Goal: Task Accomplishment & Management: Use online tool/utility

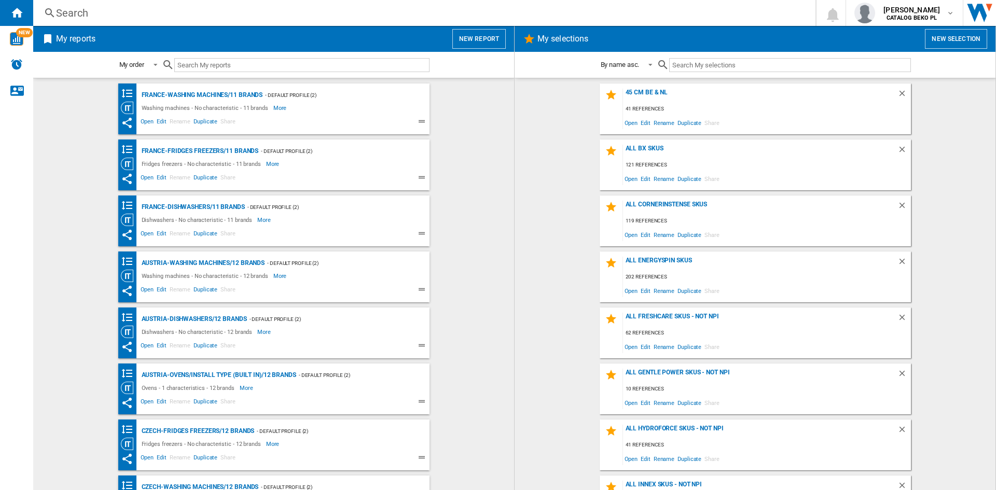
click at [464, 37] on button "New report" at bounding box center [478, 39] width 53 height 20
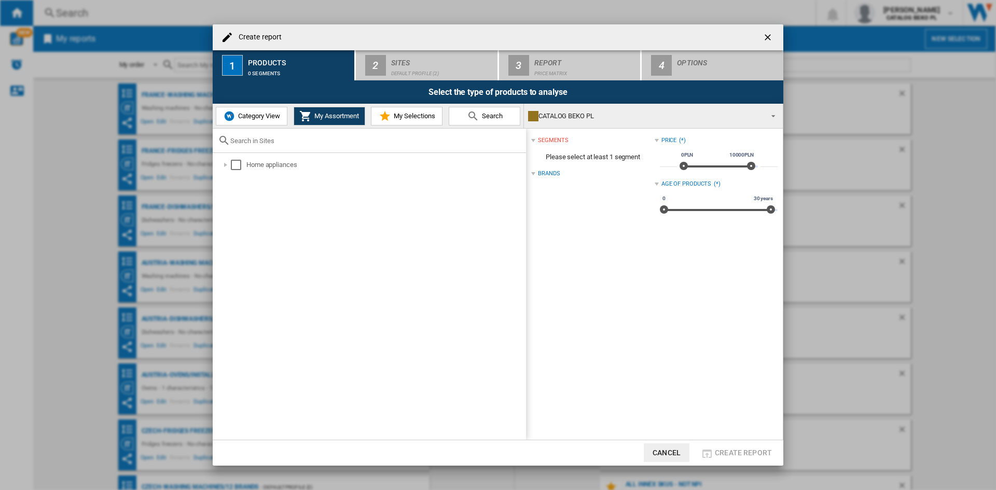
click at [386, 126] on div "Category View My Assortment My Selections Search" at bounding box center [368, 116] width 311 height 24
click at [390, 114] on md-icon at bounding box center [385, 116] width 12 height 12
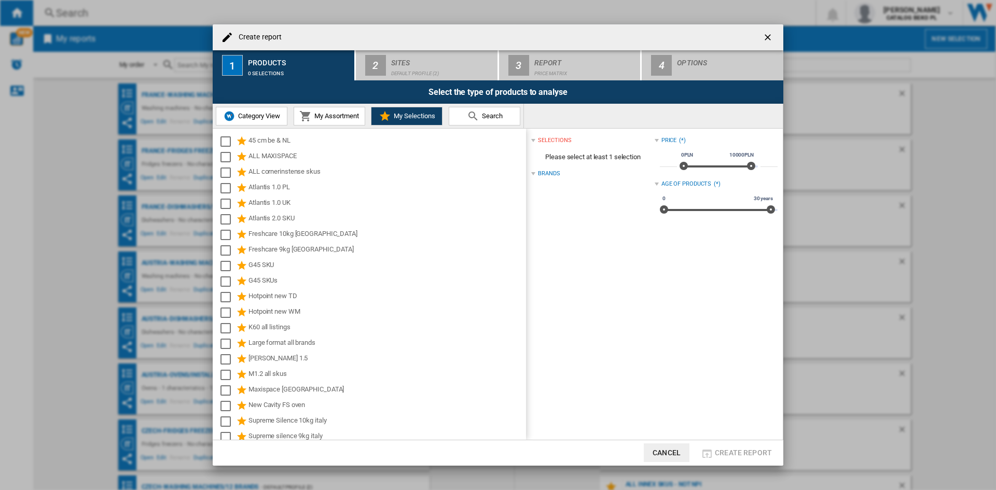
click at [242, 108] on button "Category View" at bounding box center [252, 116] width 72 height 19
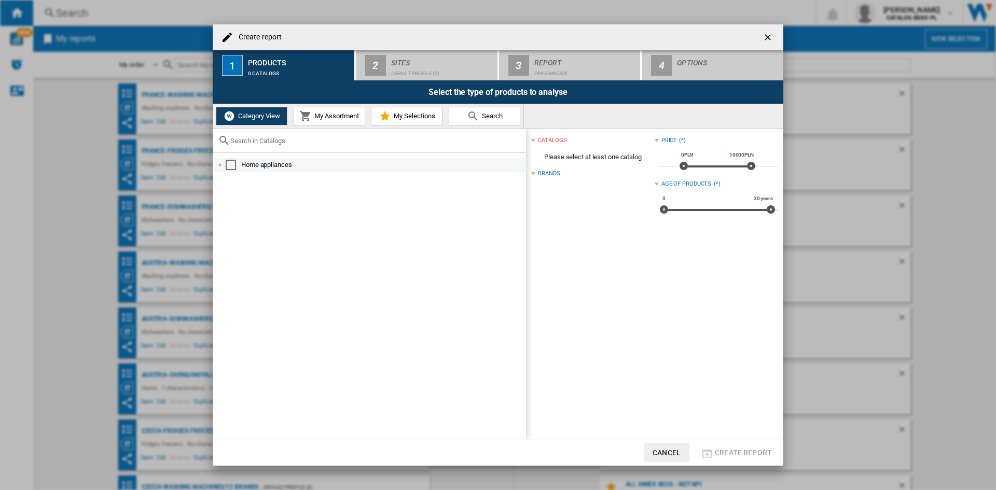
click at [219, 168] on div at bounding box center [220, 165] width 10 height 10
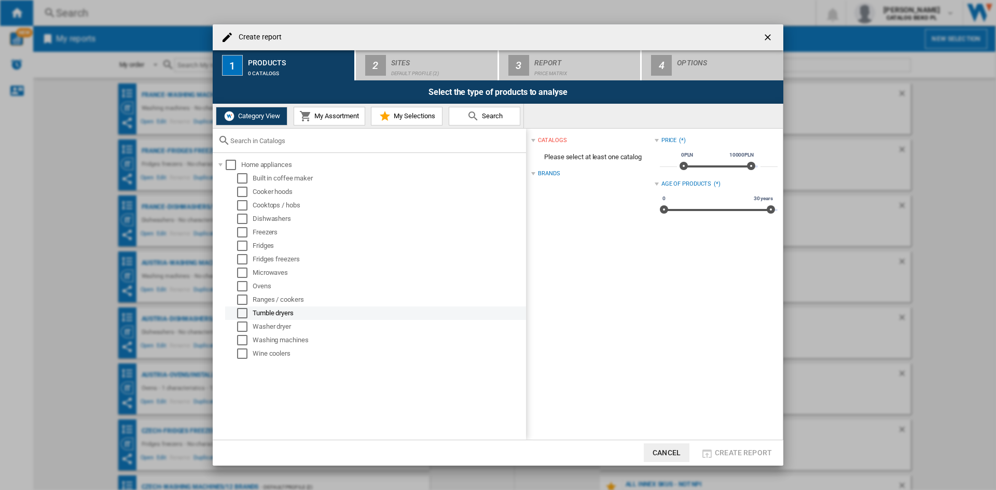
click at [240, 320] on div "Tumble dryers" at bounding box center [375, 313] width 301 height 13
click at [240, 315] on div "Select" at bounding box center [242, 313] width 10 height 10
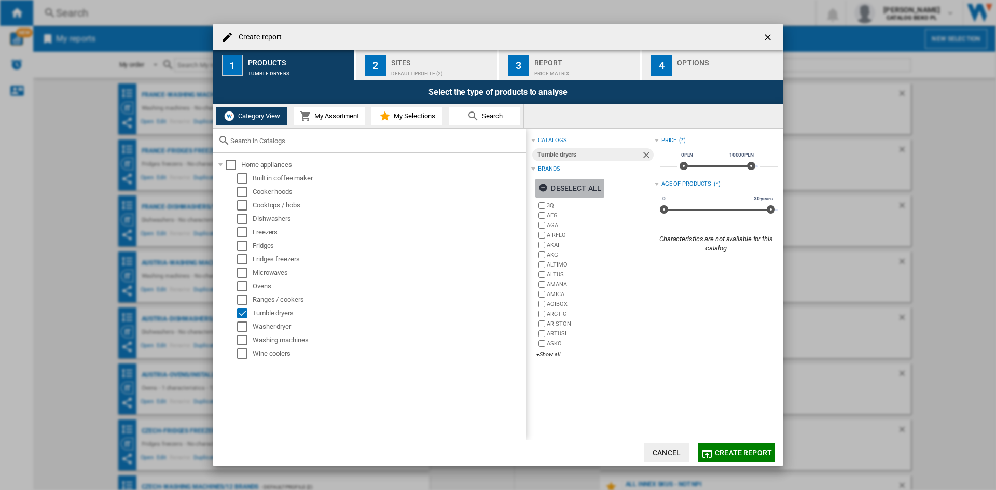
click at [583, 185] on div "Deselect all" at bounding box center [570, 188] width 63 height 19
click at [544, 353] on div "+Show all" at bounding box center [596, 355] width 118 height 8
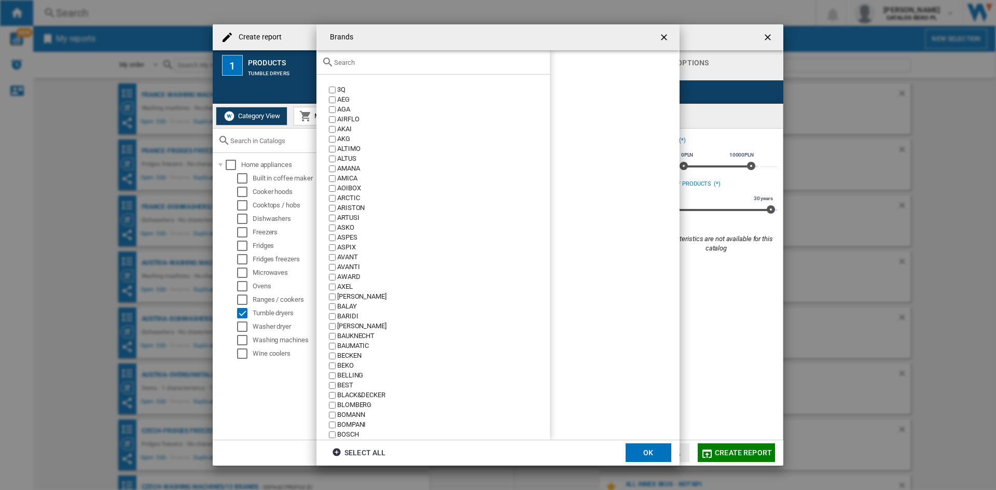
click at [374, 60] on input "text" at bounding box center [439, 63] width 211 height 8
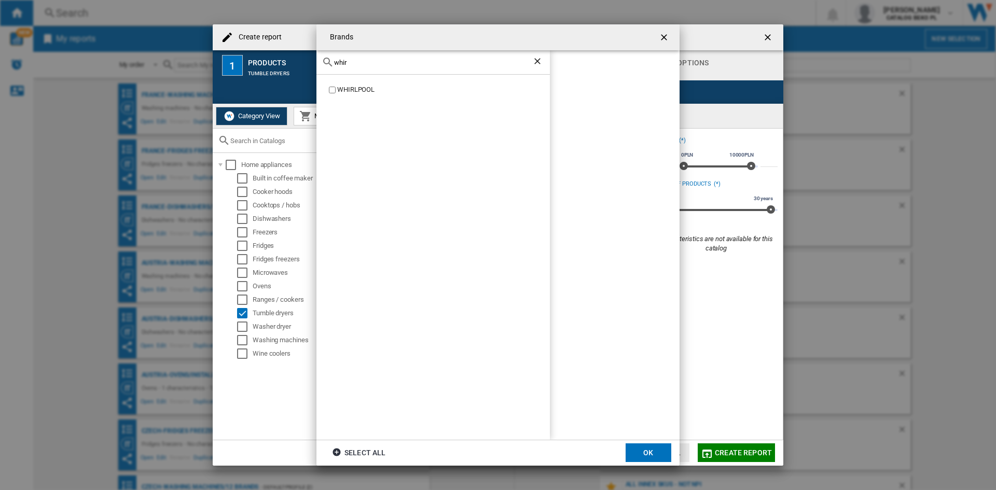
type input "whir"
click at [345, 90] on div "WHIRLPOOL" at bounding box center [443, 90] width 213 height 10
click at [370, 69] on div "whir" at bounding box center [434, 62] width 234 height 24
click at [374, 62] on input "whir" at bounding box center [433, 63] width 198 height 8
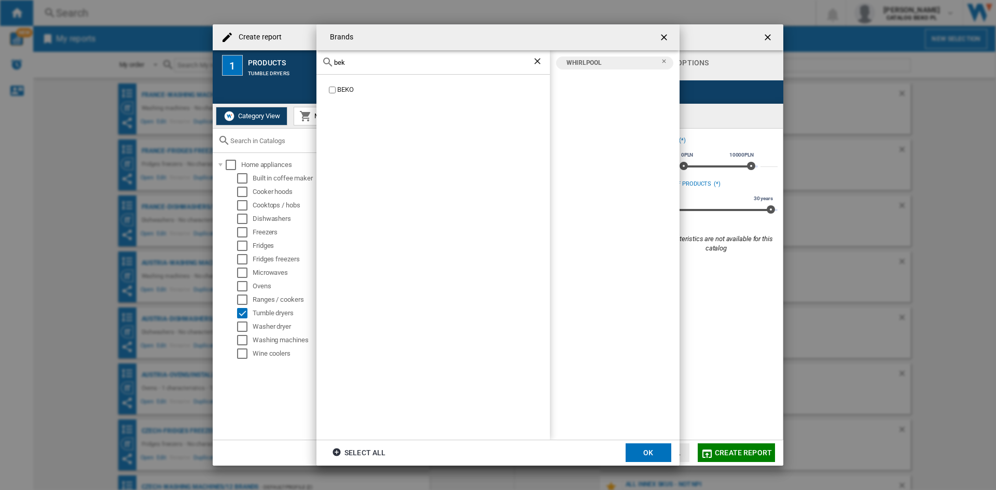
click at [342, 93] on div "BEKO" at bounding box center [443, 90] width 213 height 10
click at [369, 64] on input "bek" at bounding box center [433, 63] width 198 height 8
click at [369, 63] on input "bek" at bounding box center [433, 63] width 198 height 8
click at [348, 91] on div "CANDY" at bounding box center [443, 90] width 213 height 10
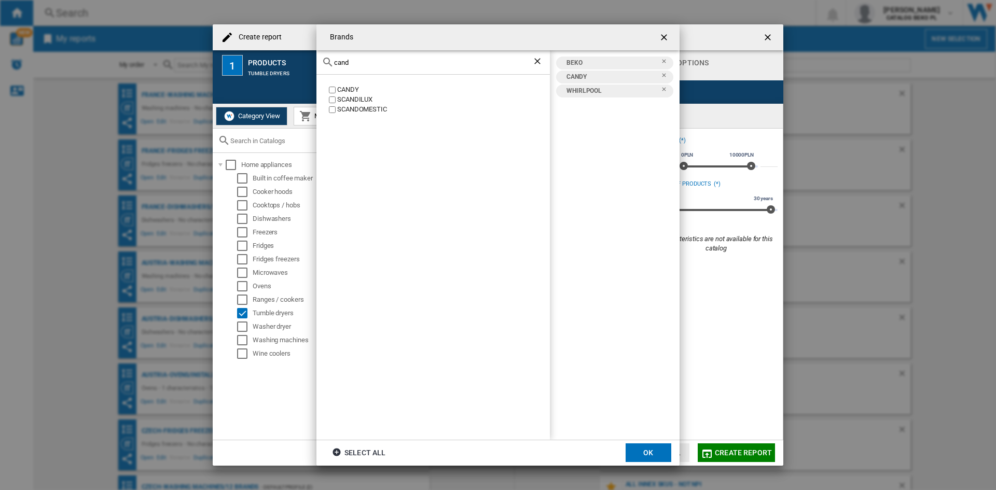
click at [354, 86] on div "CANDY" at bounding box center [443, 90] width 213 height 10
click at [352, 88] on div "CANDY" at bounding box center [443, 90] width 213 height 10
click at [385, 68] on div "cand" at bounding box center [434, 62] width 234 height 24
click at [386, 63] on input "cand" at bounding box center [433, 63] width 198 height 8
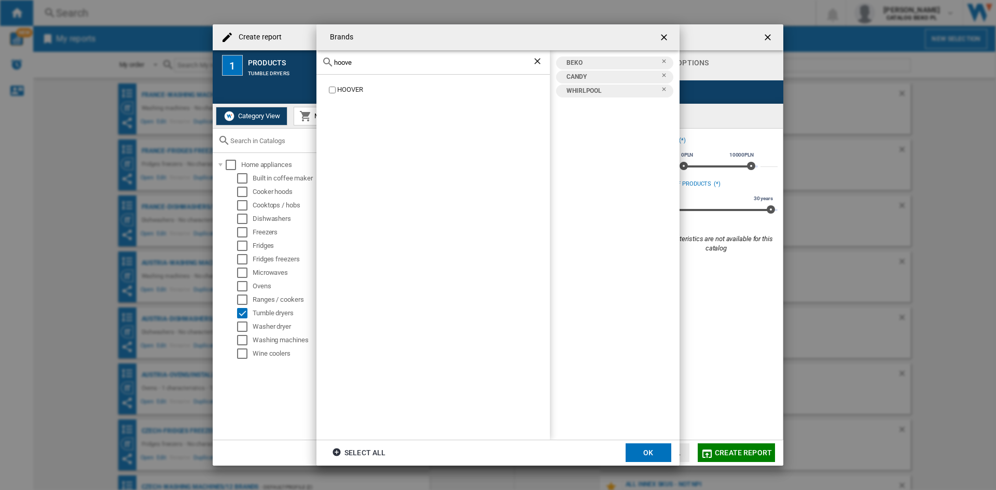
click at [349, 91] on div "HOOVER" at bounding box center [443, 90] width 213 height 10
click at [419, 61] on input "hoove" at bounding box center [433, 63] width 198 height 8
click at [343, 86] on div "AEG" at bounding box center [443, 90] width 213 height 10
click at [361, 63] on input "aeg" at bounding box center [433, 63] width 198 height 8
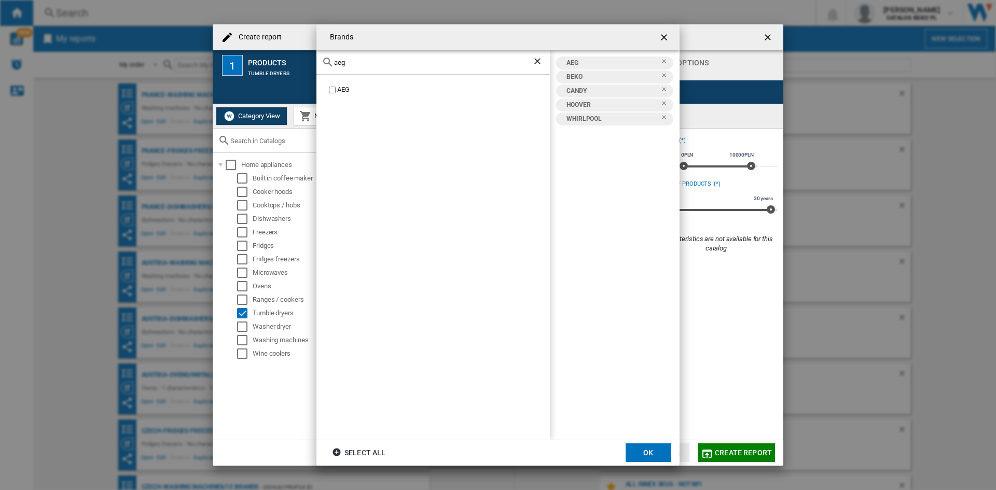
click at [361, 63] on input "aeg" at bounding box center [433, 63] width 198 height 8
click at [347, 91] on div "BOSCH" at bounding box center [443, 90] width 213 height 10
click at [404, 64] on input "bosc" at bounding box center [433, 63] width 198 height 8
click at [365, 97] on div "ELECTROLUX" at bounding box center [443, 100] width 213 height 10
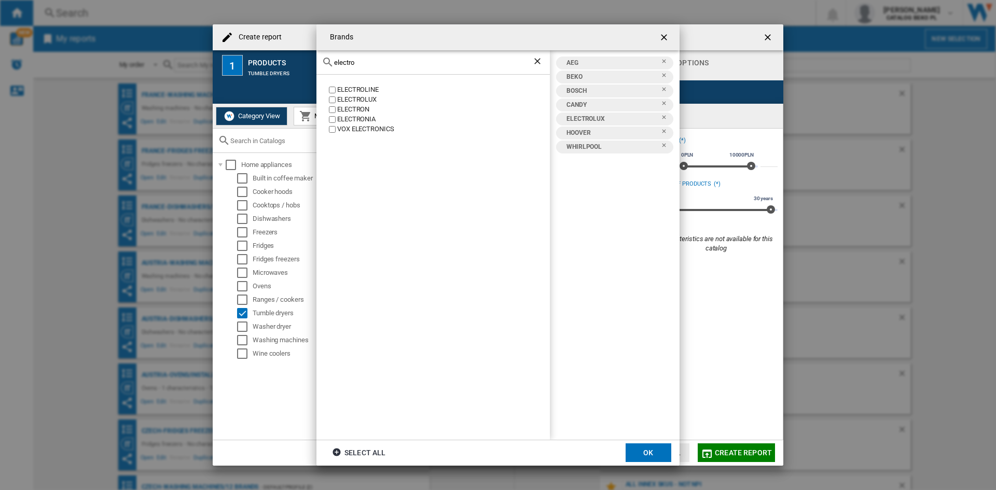
click at [385, 65] on input "electro" at bounding box center [433, 63] width 198 height 8
click at [346, 93] on div "HAIER" at bounding box center [443, 90] width 213 height 10
click at [369, 61] on input "haier" at bounding box center [433, 63] width 198 height 8
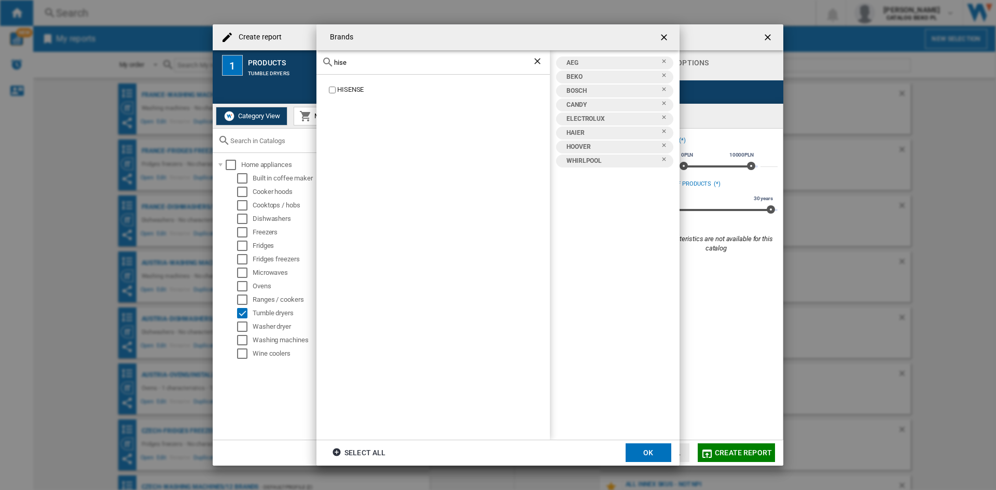
click at [340, 91] on div "HISENSE" at bounding box center [443, 90] width 213 height 10
click at [402, 66] on div "hise" at bounding box center [434, 62] width 234 height 24
click at [404, 61] on input "hise" at bounding box center [433, 63] width 198 height 8
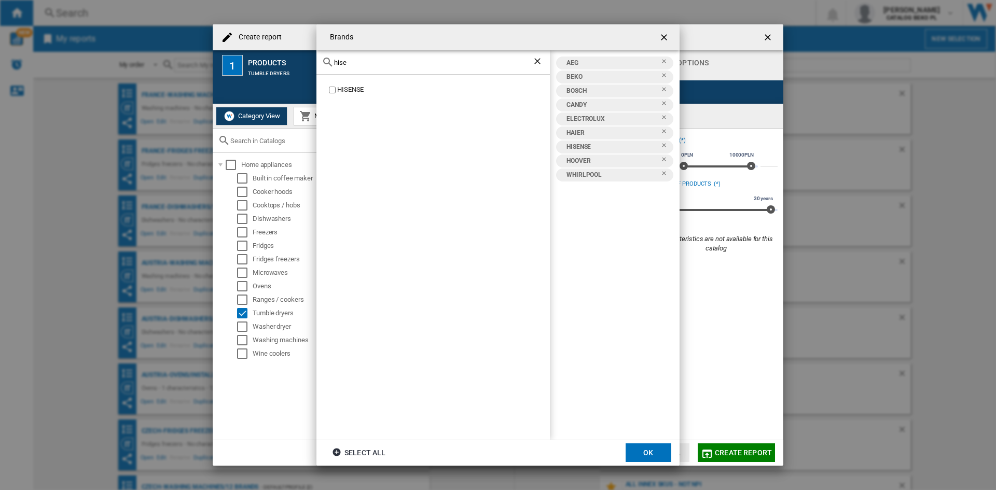
click at [404, 61] on input "hise" at bounding box center [433, 63] width 198 height 8
click at [351, 87] on div "HOTPOINT" at bounding box center [443, 90] width 213 height 10
click at [360, 63] on input "hot" at bounding box center [433, 63] width 198 height 8
click at [369, 60] on input "hot" at bounding box center [433, 63] width 198 height 8
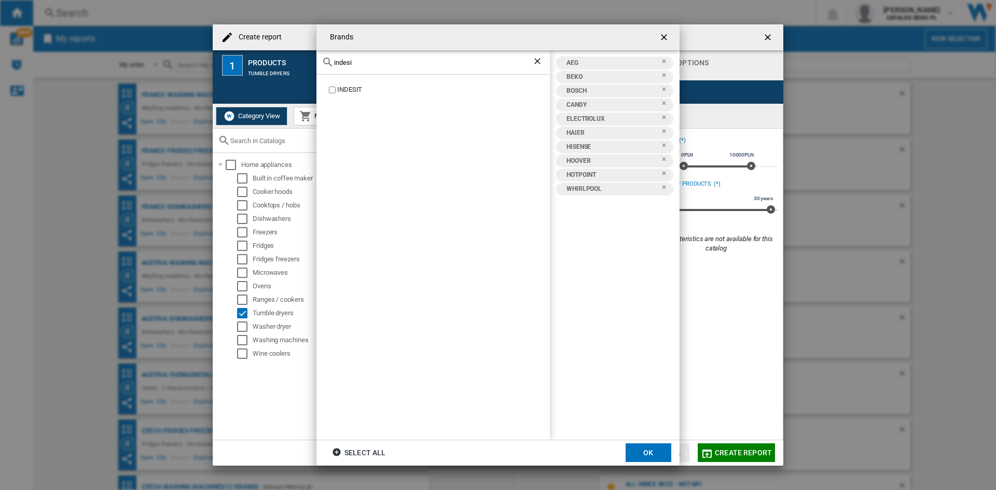
click at [350, 90] on div "INDESIT" at bounding box center [443, 90] width 213 height 10
click at [382, 62] on input "indesi" at bounding box center [433, 63] width 198 height 8
click at [342, 89] on div "INDESIT" at bounding box center [443, 90] width 213 height 10
click at [369, 64] on input "indesi" at bounding box center [433, 63] width 198 height 8
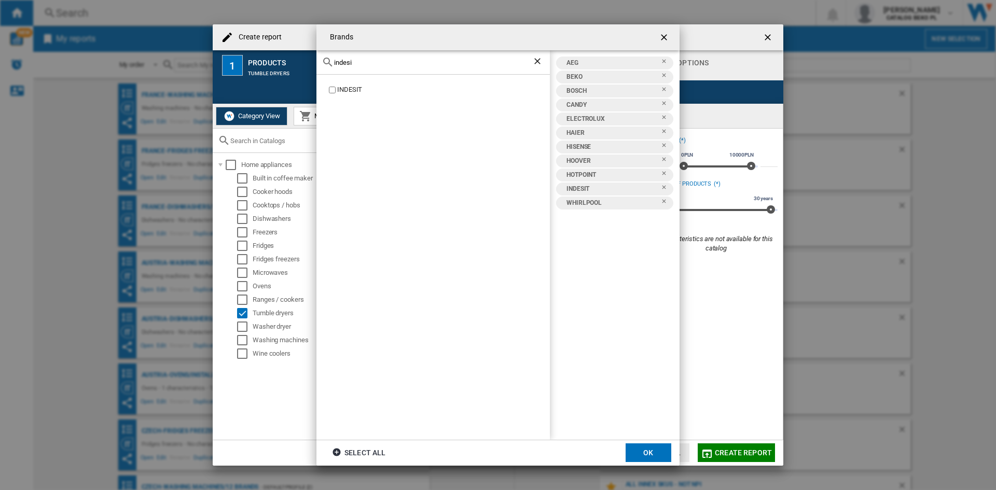
click at [369, 64] on input "indesi" at bounding box center [433, 63] width 198 height 8
click at [438, 65] on input "lg" at bounding box center [433, 63] width 198 height 8
type input "sam"
click at [356, 84] on div "SAMSUNG SAMUS" at bounding box center [434, 257] width 234 height 365
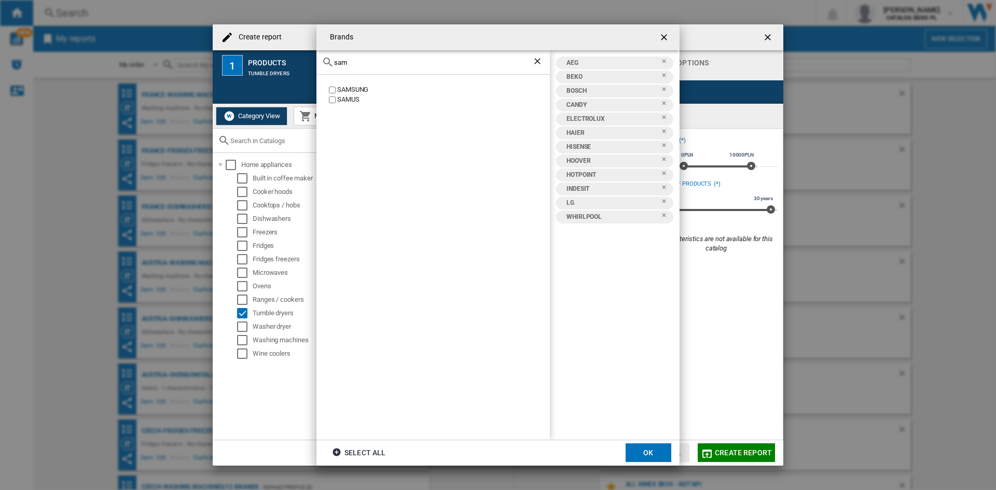
click at [354, 90] on div "SAMSUNG" at bounding box center [443, 90] width 213 height 10
click at [642, 453] on button "OK" at bounding box center [649, 453] width 46 height 19
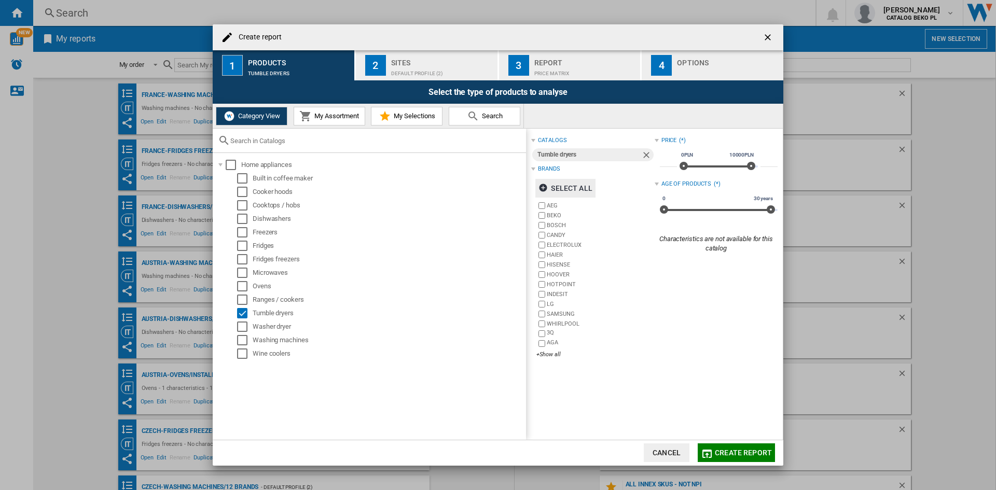
click at [396, 63] on div "Sites" at bounding box center [442, 59] width 102 height 11
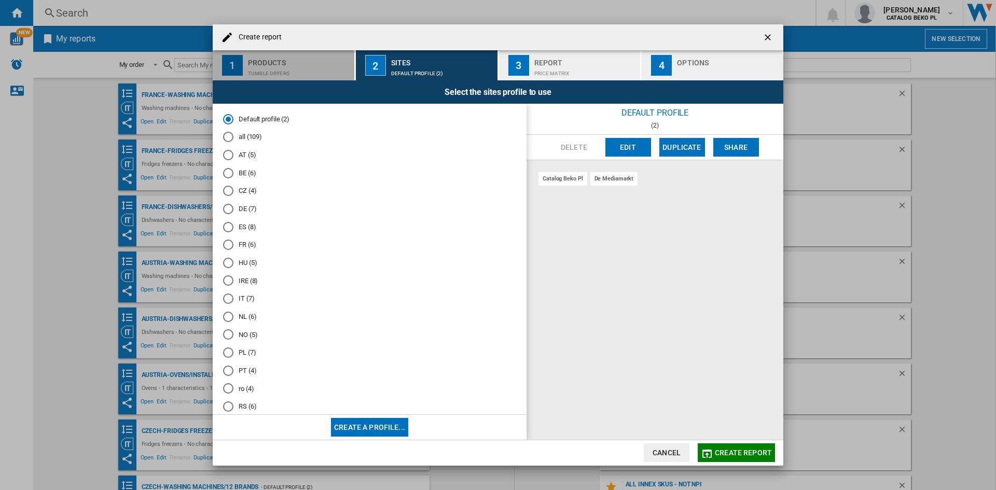
click at [285, 65] on div "Products" at bounding box center [299, 59] width 102 height 11
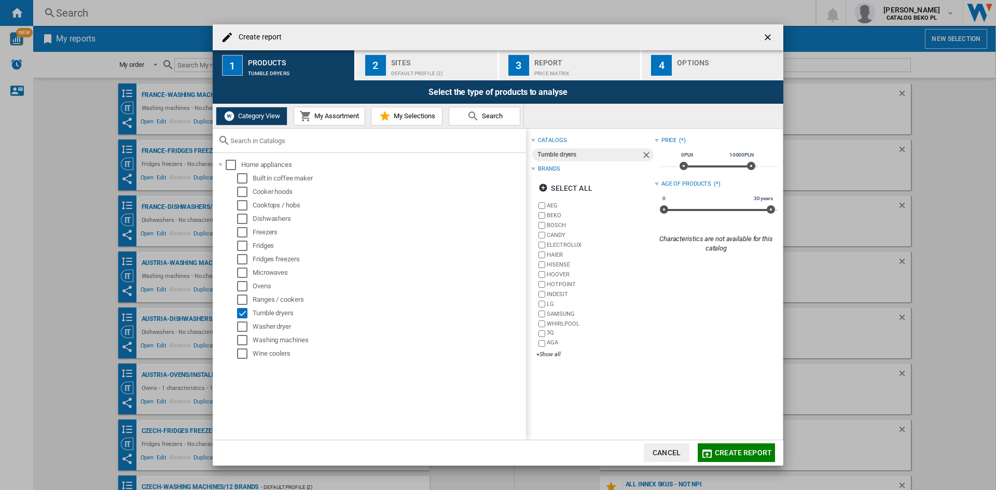
click at [716, 252] on div "Characteristics are not available for this catalog" at bounding box center [716, 244] width 123 height 19
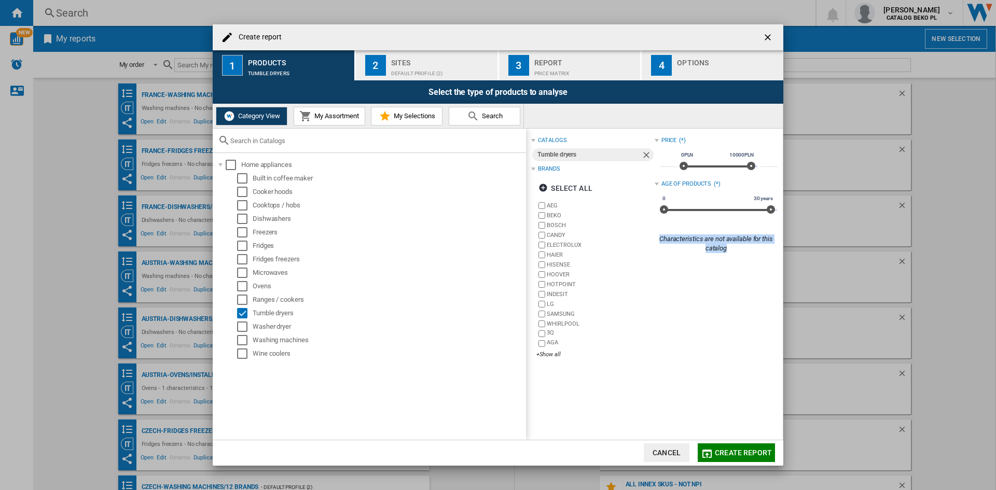
click at [715, 244] on div "Characteristics are not available for this catalog" at bounding box center [716, 244] width 123 height 19
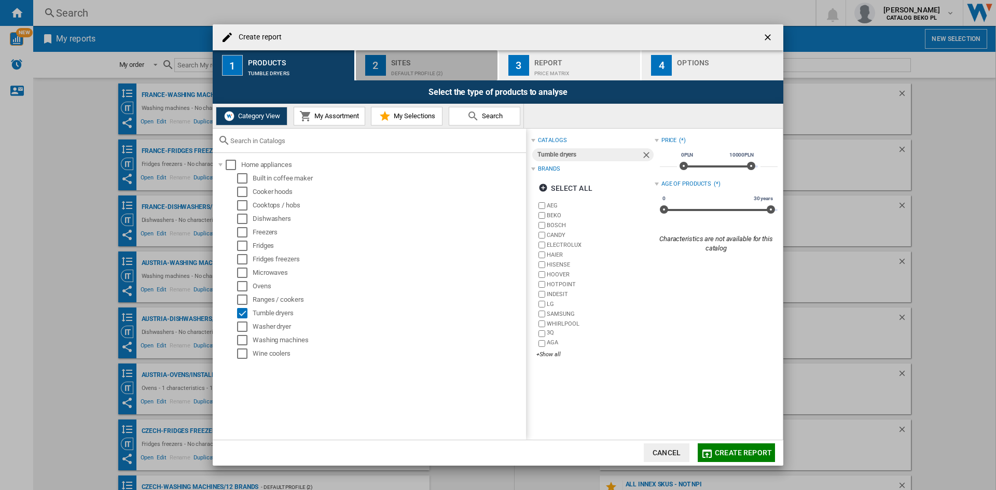
click at [464, 57] on div "Sites" at bounding box center [442, 59] width 102 height 11
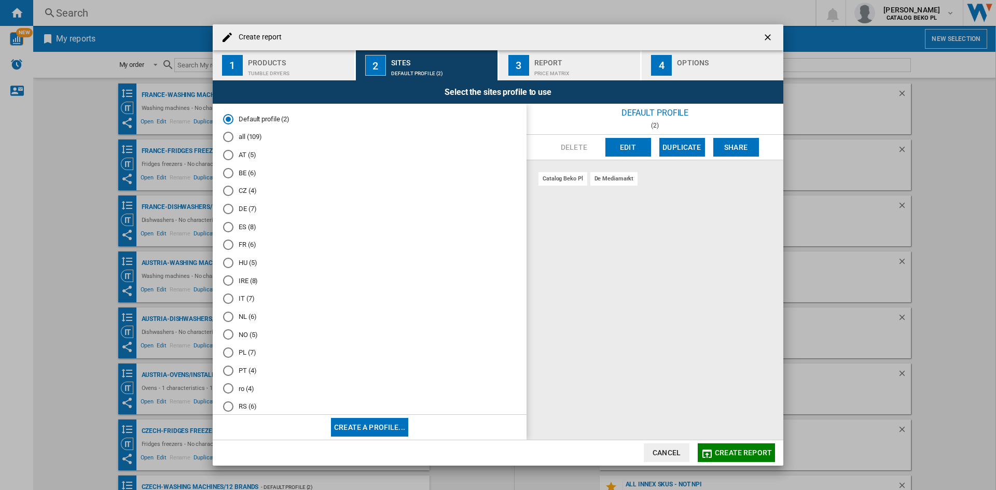
click at [242, 299] on md-radio-button "IT (7)" at bounding box center [369, 299] width 293 height 10
click at [714, 33] on div "Create report" at bounding box center [498, 37] width 571 height 26
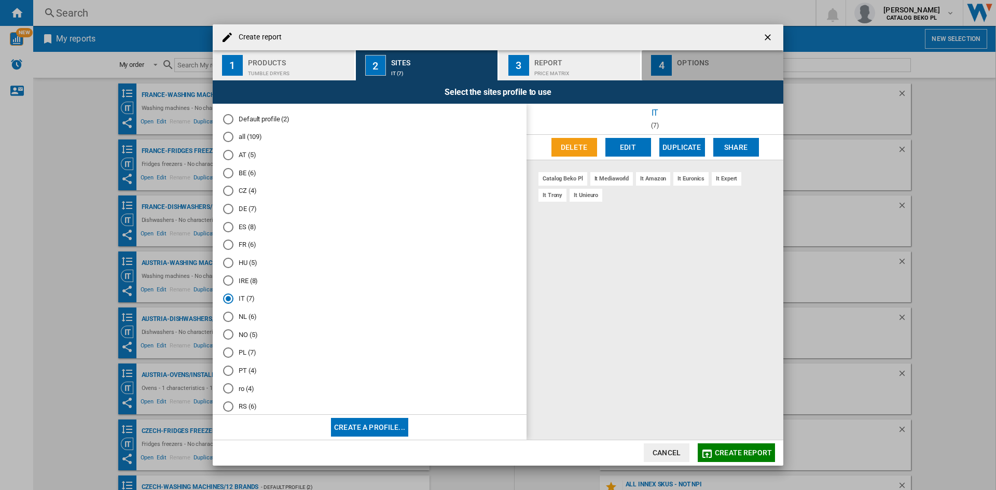
click at [711, 63] on div "Options" at bounding box center [728, 59] width 102 height 11
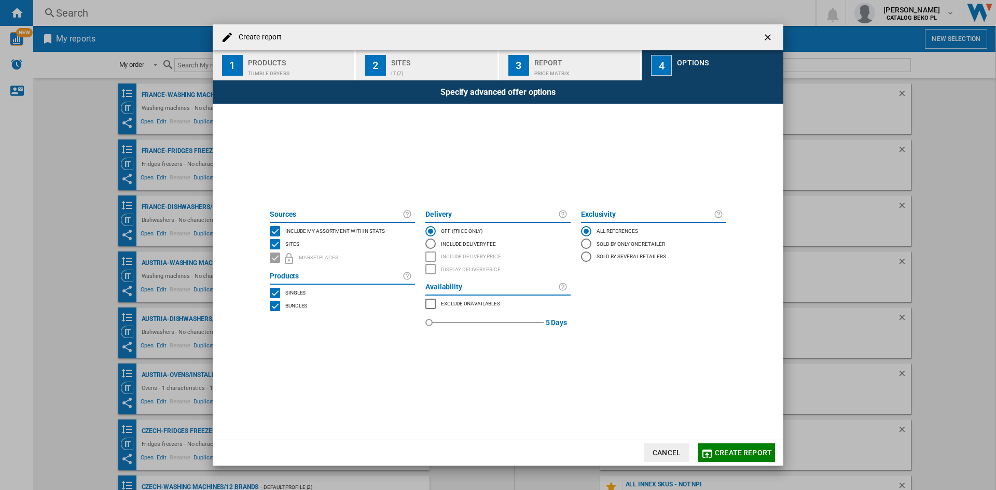
click at [324, 227] on span "Include my assortment within stats" at bounding box center [335, 230] width 100 height 7
click at [738, 449] on span "Create report" at bounding box center [743, 453] width 57 height 8
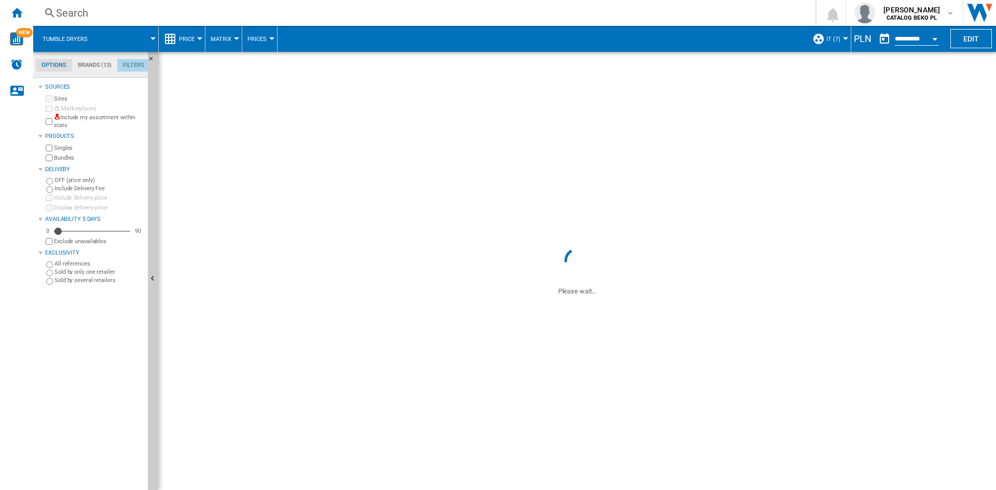
click at [140, 65] on md-tab-item "Filters" at bounding box center [133, 65] width 33 height 12
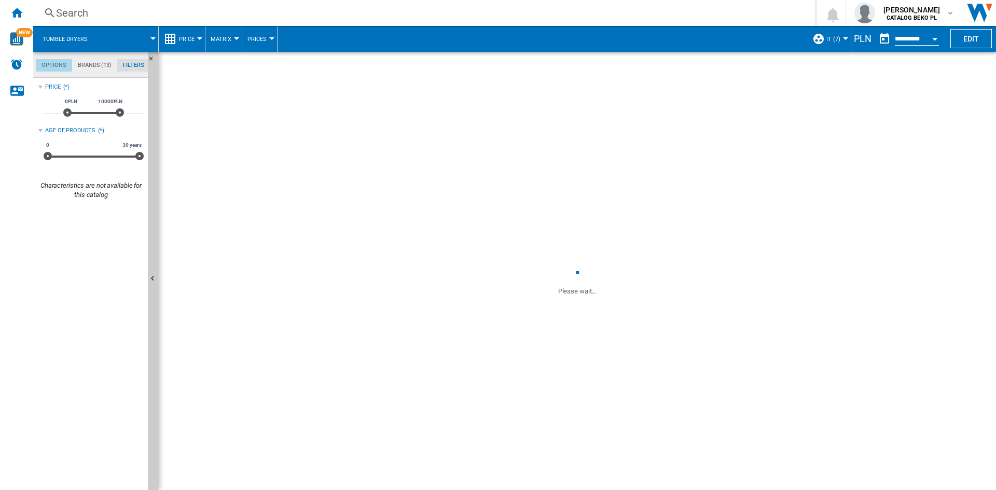
click at [60, 65] on md-tab-item "Options" at bounding box center [54, 65] width 36 height 12
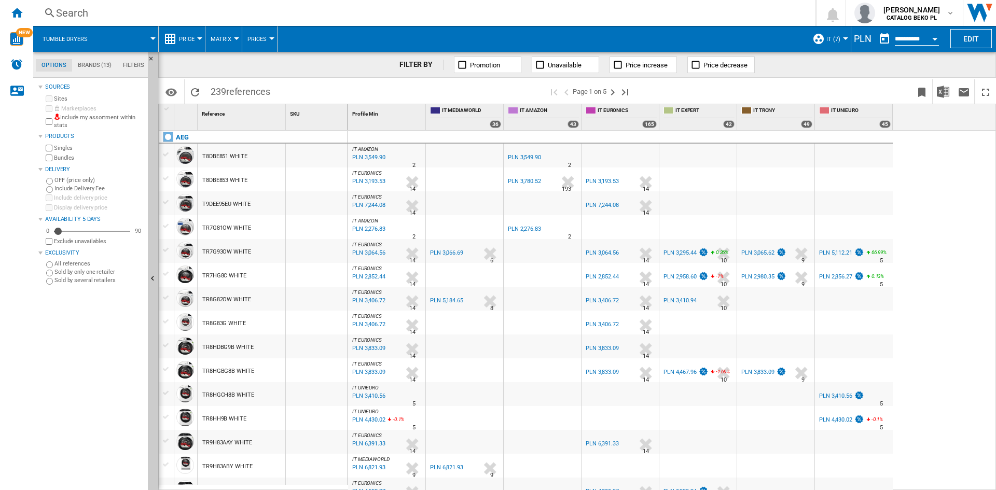
click at [79, 64] on md-tab-item "Brands (13)" at bounding box center [94, 65] width 45 height 12
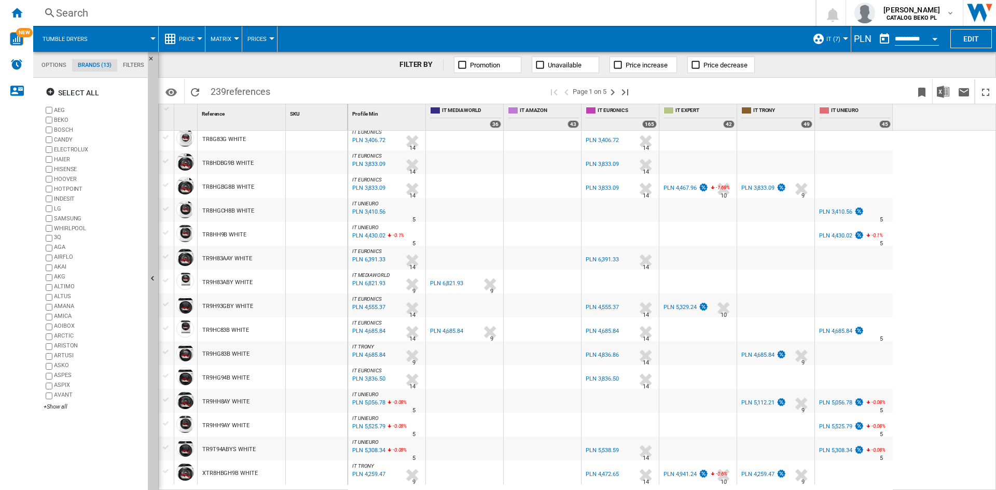
scroll to position [0, 0]
